Goal: Task Accomplishment & Management: Use online tool/utility

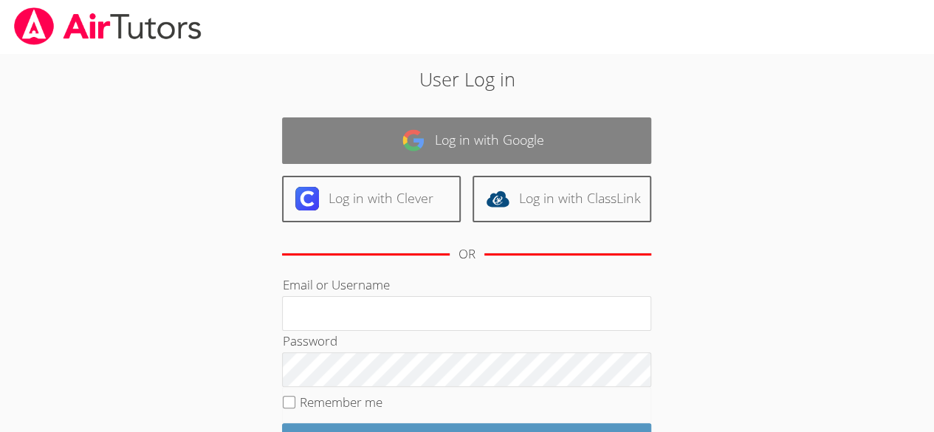
click at [477, 143] on link "Log in with Google" at bounding box center [466, 140] width 369 height 47
click at [502, 143] on link "Log in with Google" at bounding box center [466, 140] width 369 height 47
click at [501, 136] on link "Log in with Google" at bounding box center [466, 140] width 369 height 47
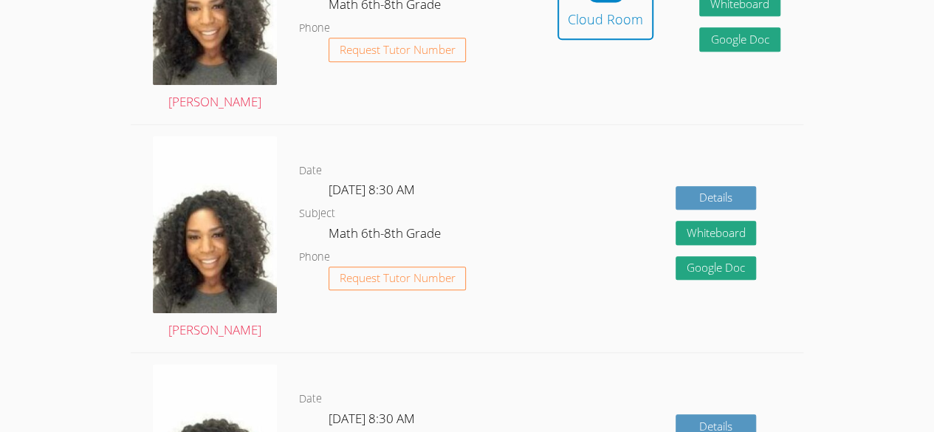
scroll to position [530, 0]
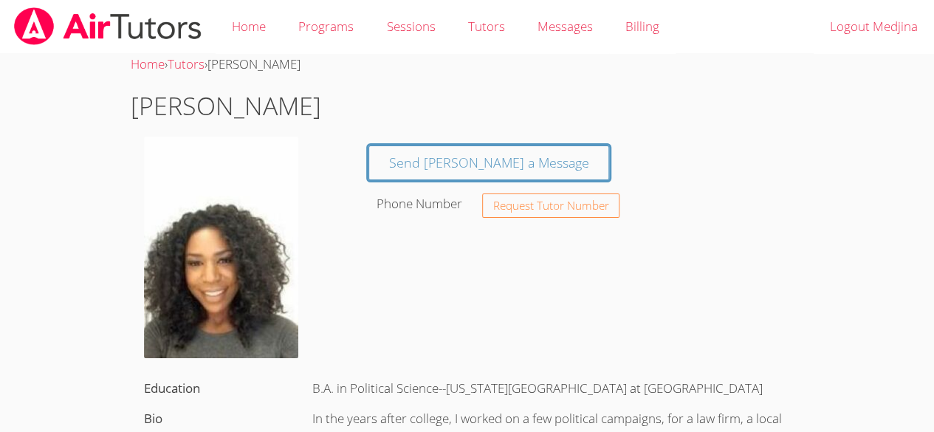
click at [210, 269] on img at bounding box center [221, 247] width 154 height 221
click at [247, 256] on img at bounding box center [221, 247] width 154 height 221
click at [233, 250] on img at bounding box center [221, 247] width 154 height 221
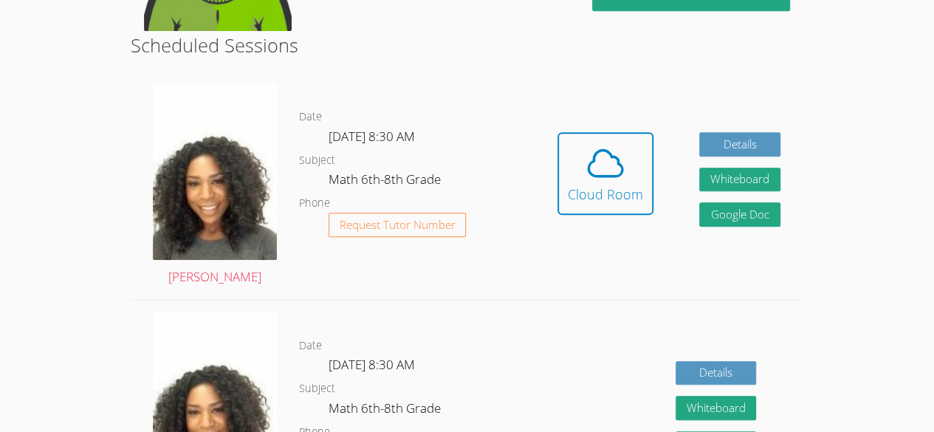
scroll to position [353, 0]
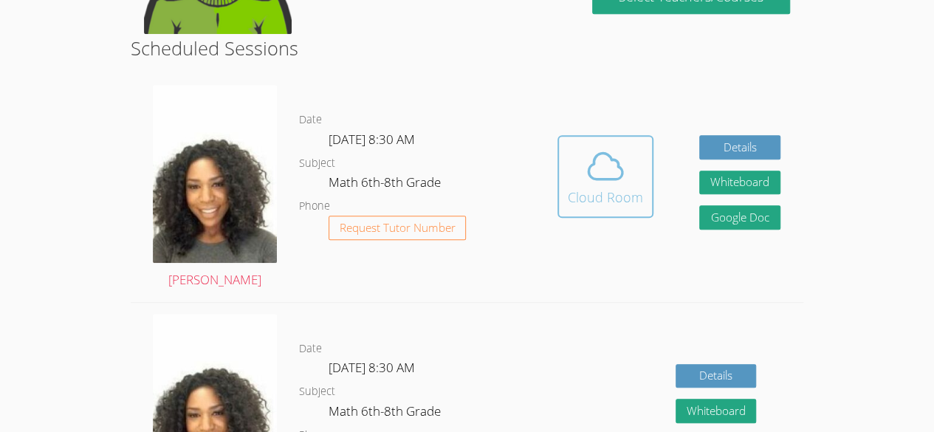
click at [614, 204] on div "Cloud Room" at bounding box center [605, 197] width 75 height 21
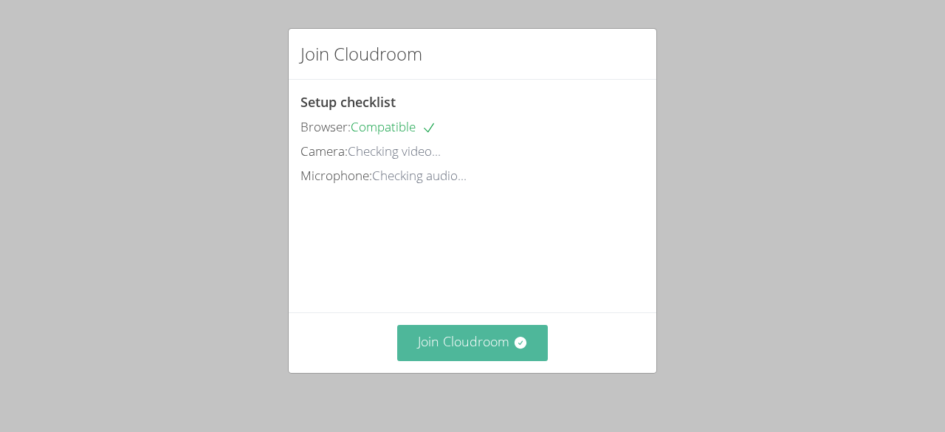
click at [495, 343] on button "Join Cloudroom" at bounding box center [472, 343] width 151 height 36
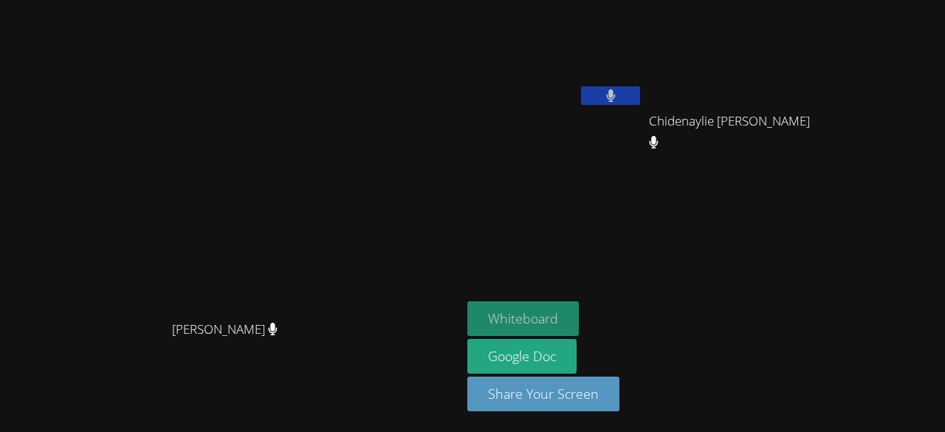
click at [579, 315] on button "Whiteboard" at bounding box center [522, 318] width 111 height 35
click at [579, 314] on button "Whiteboard" at bounding box center [522, 318] width 111 height 35
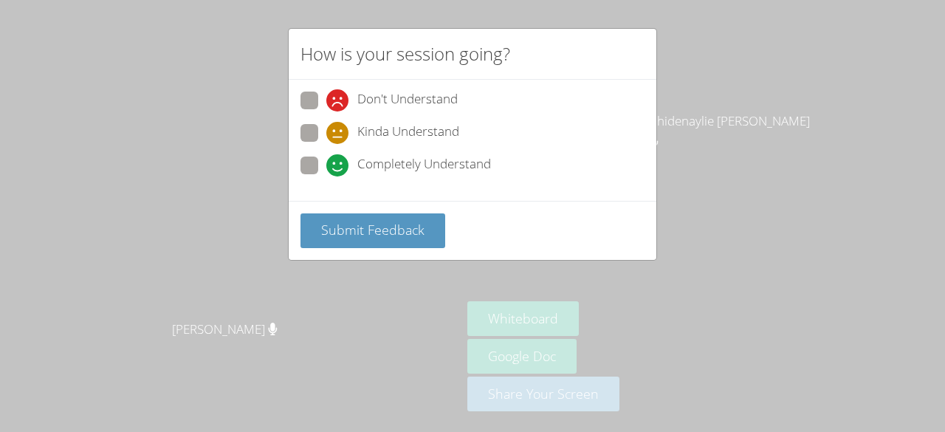
click at [326, 176] on span at bounding box center [326, 176] width 0 height 0
click at [326, 169] on input "Completely Understand" at bounding box center [332, 163] width 13 height 13
radio input "true"
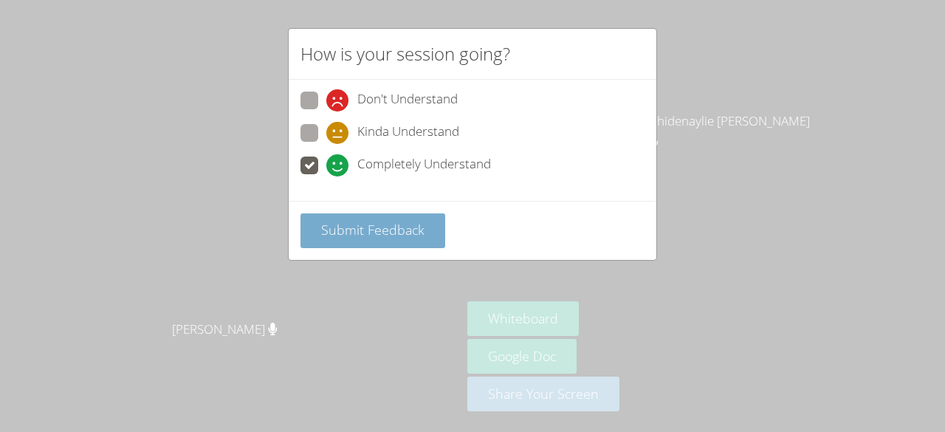
click at [343, 221] on span "Submit Feedback" at bounding box center [372, 230] width 103 height 18
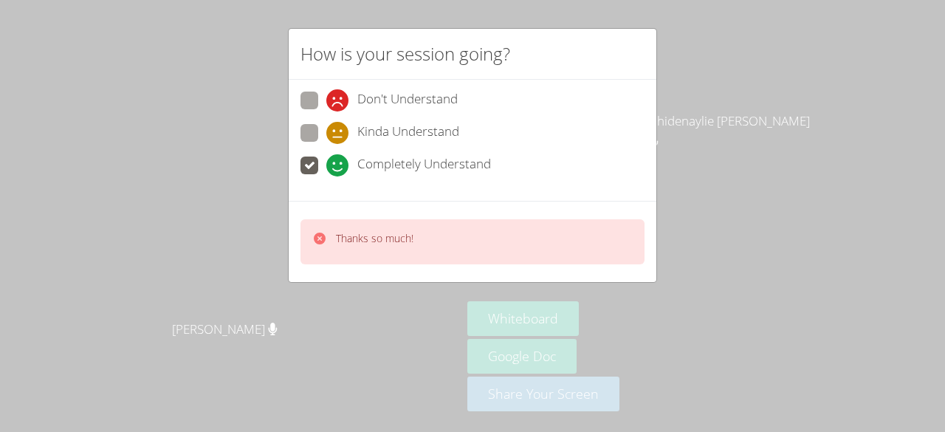
click at [140, 113] on div "How is your session going? Don't Understand Kinda Understand Completely Underst…" at bounding box center [472, 216] width 945 height 432
